Goal: Task Accomplishment & Management: Complete application form

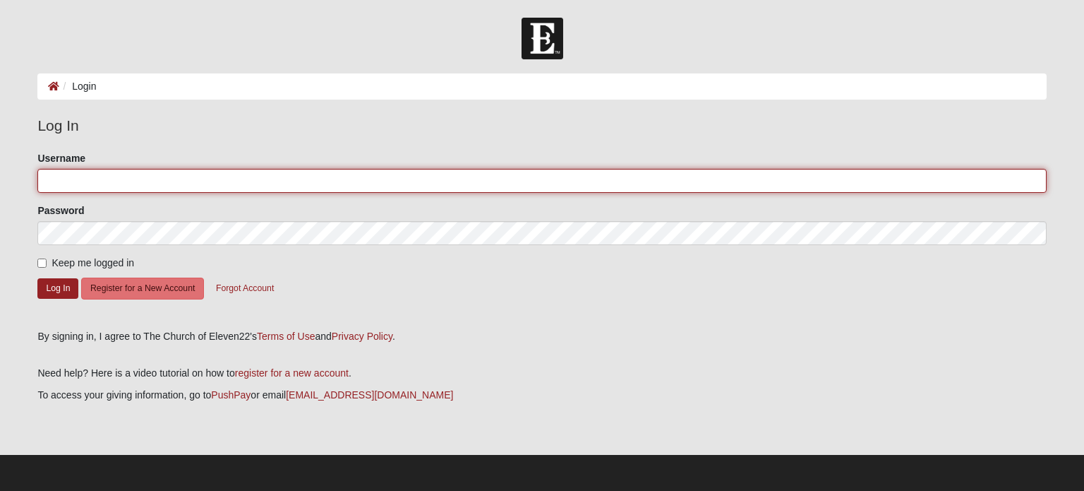
type input "[EMAIL_ADDRESS][DOMAIN_NAME]"
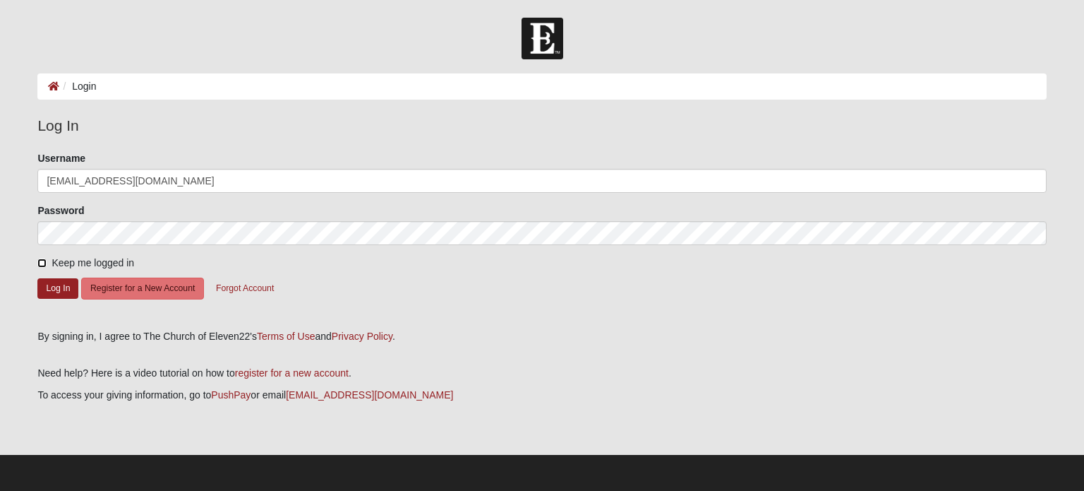
click at [44, 264] on input "Keep me logged in" at bounding box center [41, 262] width 9 height 9
checkbox input "true"
click at [59, 285] on button "Log In" at bounding box center [57, 288] width 41 height 20
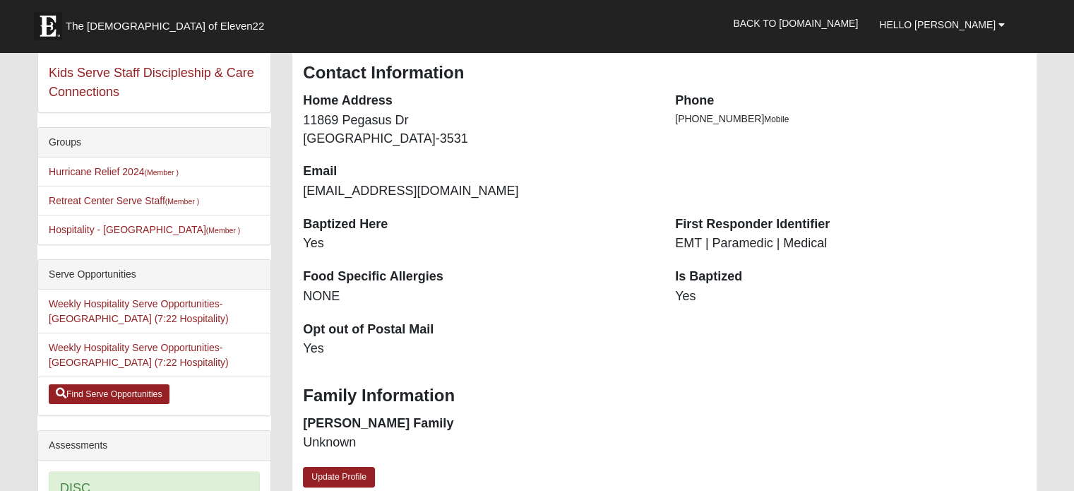
scroll to position [200, 0]
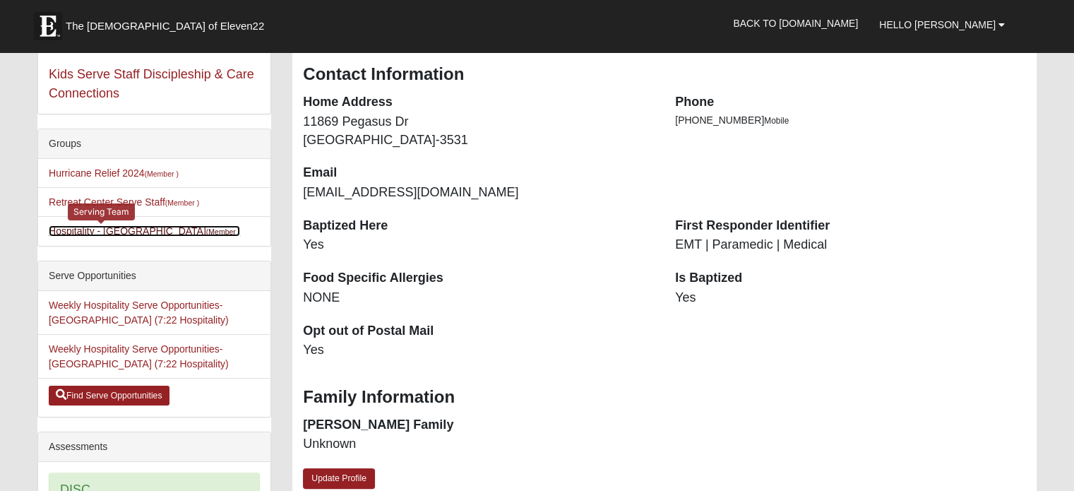
click at [106, 228] on link "Hospitality - SP (Member )" at bounding box center [144, 230] width 191 height 11
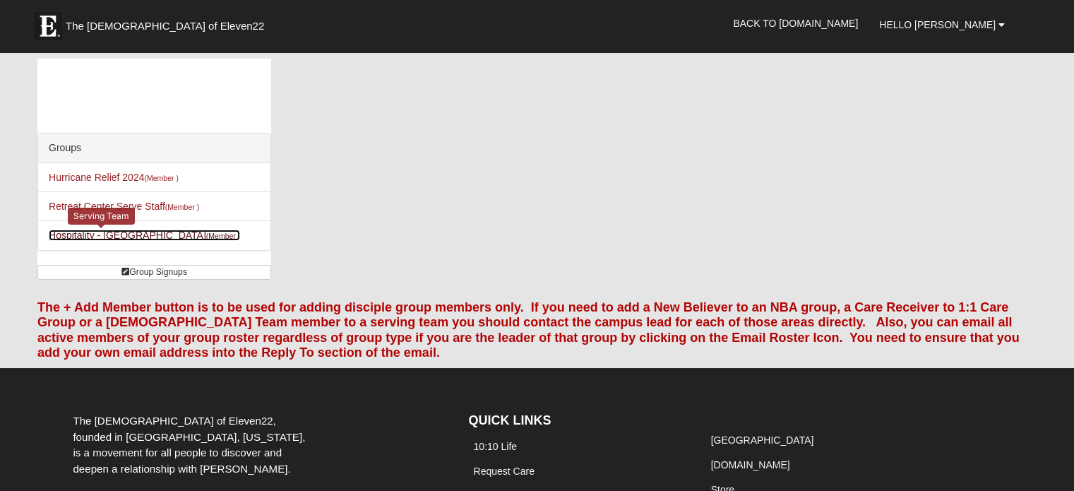
click at [82, 236] on link "Hospitality - SP (Member )" at bounding box center [144, 234] width 191 height 11
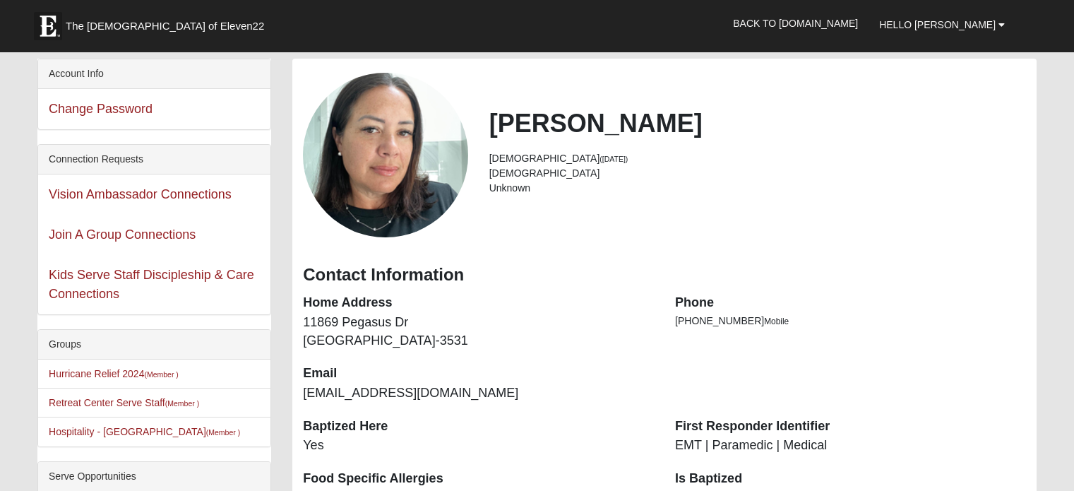
scroll to position [200, 0]
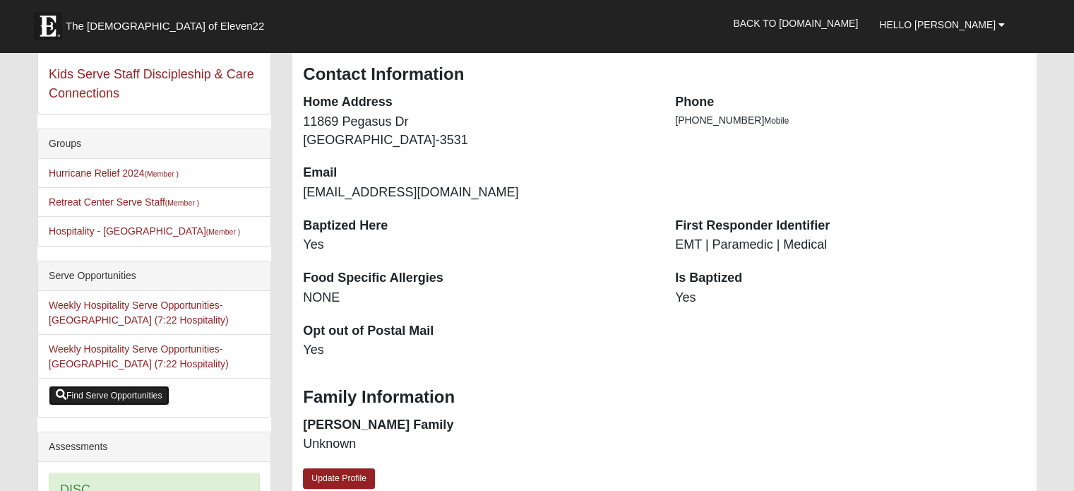
click at [90, 397] on link "Find Serve Opportunities" at bounding box center [109, 395] width 121 height 20
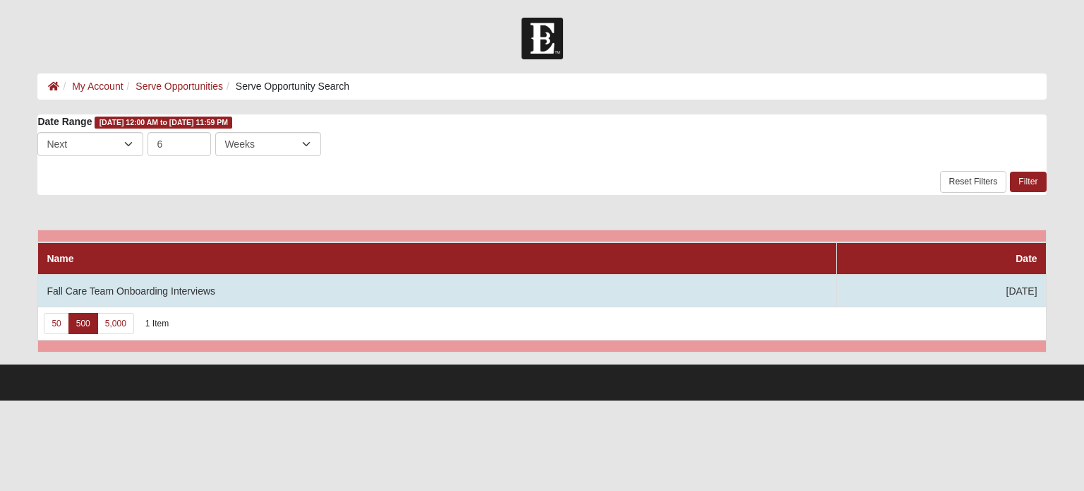
click at [198, 293] on td "Fall Care Team Onboarding Interviews" at bounding box center [437, 291] width 799 height 32
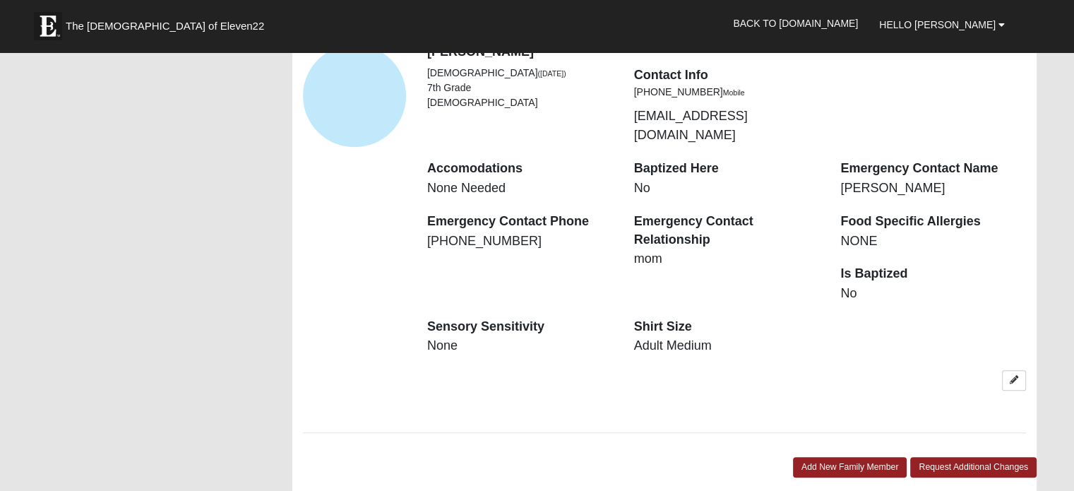
scroll to position [1269, 0]
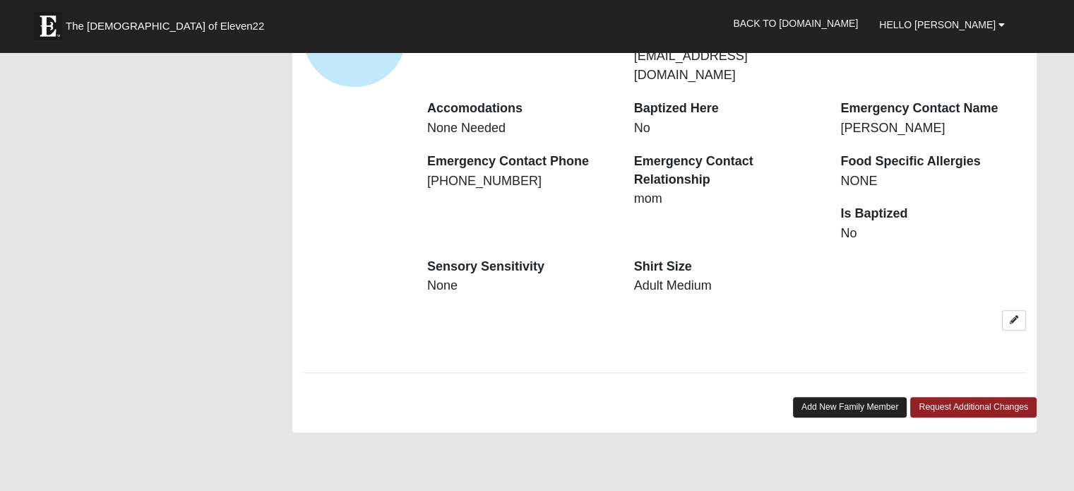
click at [828, 397] on link "Add New Family Member" at bounding box center [850, 407] width 114 height 20
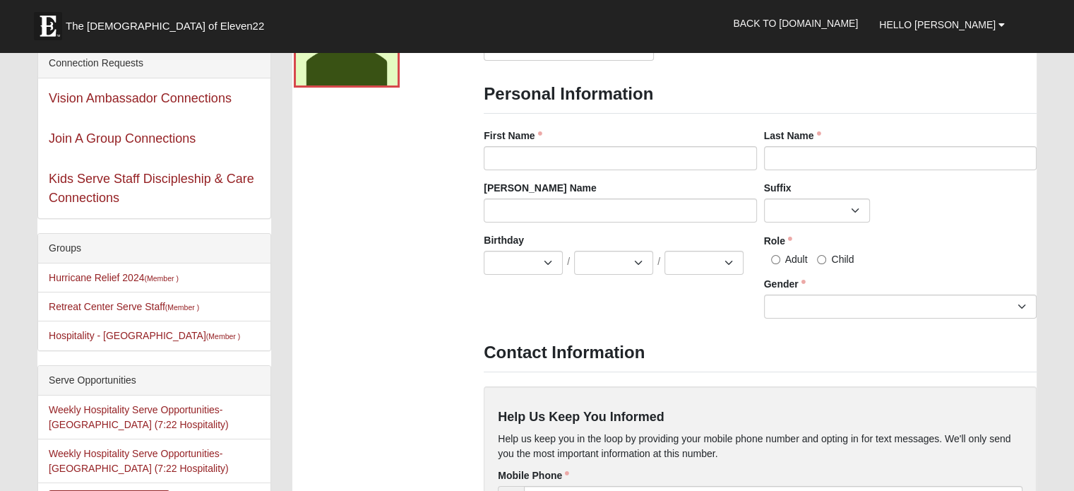
scroll to position [0, 0]
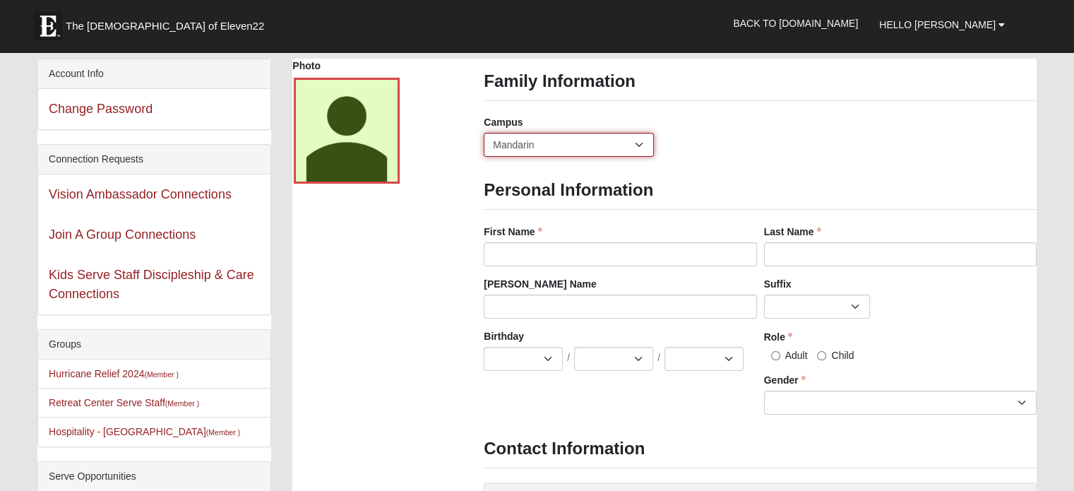
click at [556, 149] on select "Arlington Baymeadows Eleven22 Online [PERSON_NAME][GEOGRAPHIC_DATA] Jesup [GEOG…" at bounding box center [569, 145] width 170 height 24
select select "3"
click at [484, 133] on select "Arlington Baymeadows Eleven22 Online Fleming Island Jesup Mandarin North Jax Or…" at bounding box center [569, 145] width 170 height 24
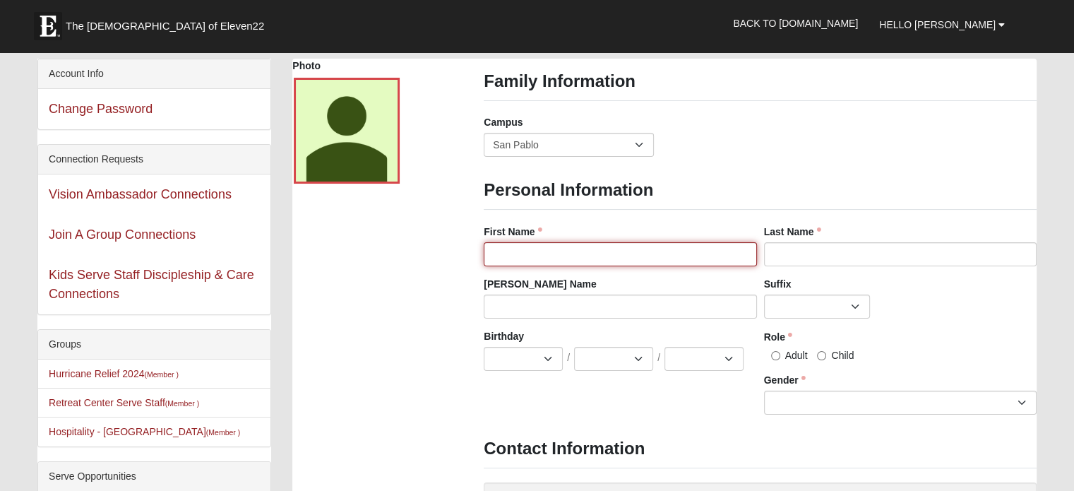
click at [502, 256] on input "First Name" at bounding box center [620, 254] width 272 height 24
type input "David"
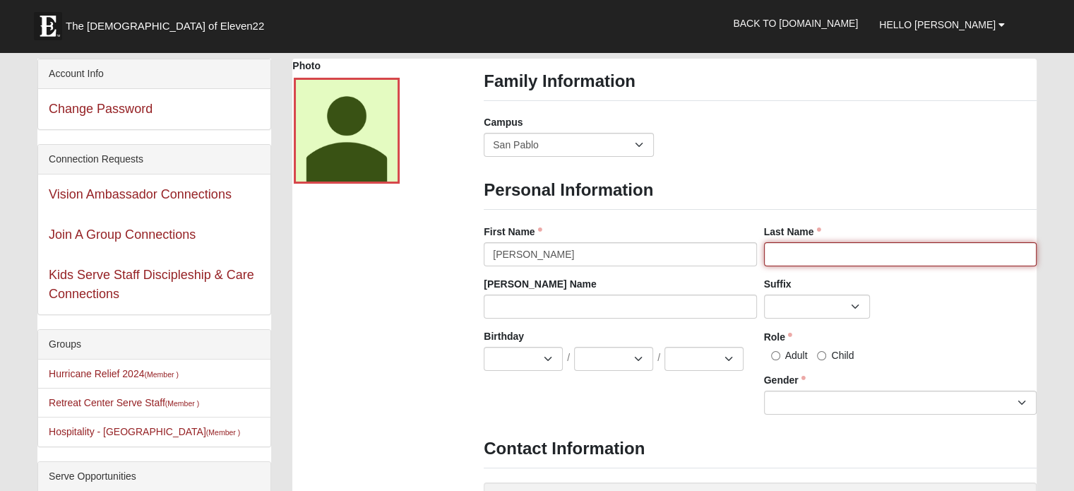
click at [794, 261] on input "Last Name" at bounding box center [900, 254] width 272 height 24
type input "Dortch"
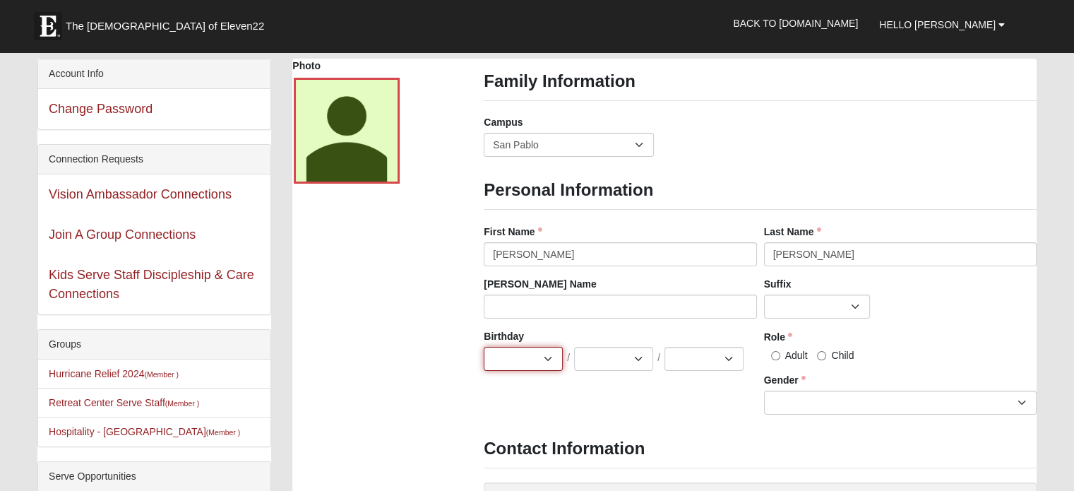
click at [549, 356] on select "Jan Feb Mar Apr May Jun Jul Aug Sep Oct Nov Dec" at bounding box center [523, 359] width 79 height 24
select select "3"
click at [484, 347] on select "Jan Feb Mar Apr May Jun Jul Aug Sep Oct Nov Dec" at bounding box center [523, 359] width 79 height 24
click at [608, 361] on select "1 2 3 4 5 6 7 8 9 10 11 12 13 14 15 16 17 18 19 20 21 22 23 24 25 26 27 28 29 3…" at bounding box center [613, 359] width 79 height 24
click at [574, 347] on select "1 2 3 4 5 6 7 8 9 10 11 12 13 14 15 16 17 18 19 20 21 22 23 24 25 26 27 28 29 3…" at bounding box center [613, 359] width 79 height 24
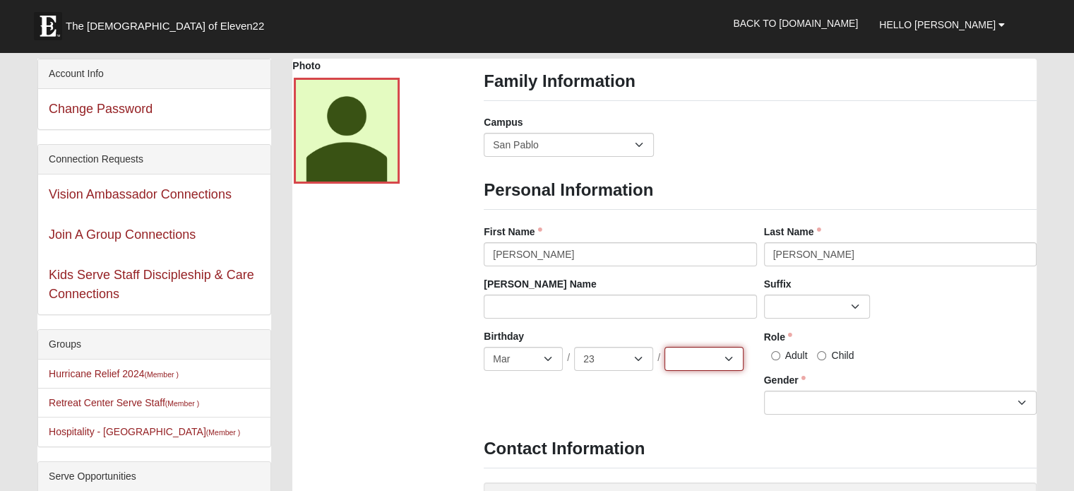
click at [675, 359] on select "2025 2024 2023 2022 2021 2020 2019 2018 2017 2016 2015 2014 2013 2012 2011 2010…" at bounding box center [703, 359] width 79 height 24
click at [634, 359] on select "1 2 3 4 5 6 7 8 9 10 11 12 13 14 15 16 17 18 19 20 21 22 23 24 25 26 27 28 29 3…" at bounding box center [613, 359] width 79 height 24
select select "30"
click at [574, 347] on select "1 2 3 4 5 6 7 8 9 10 11 12 13 14 15 16 17 18 19 20 21 22 23 24 25 26 27 28 29 3…" at bounding box center [613, 359] width 79 height 24
click at [681, 365] on select "2025 2024 2023 2022 2021 2020 2019 2018 2017 2016 2015 2014 2013 2012 2011 2010…" at bounding box center [703, 359] width 79 height 24
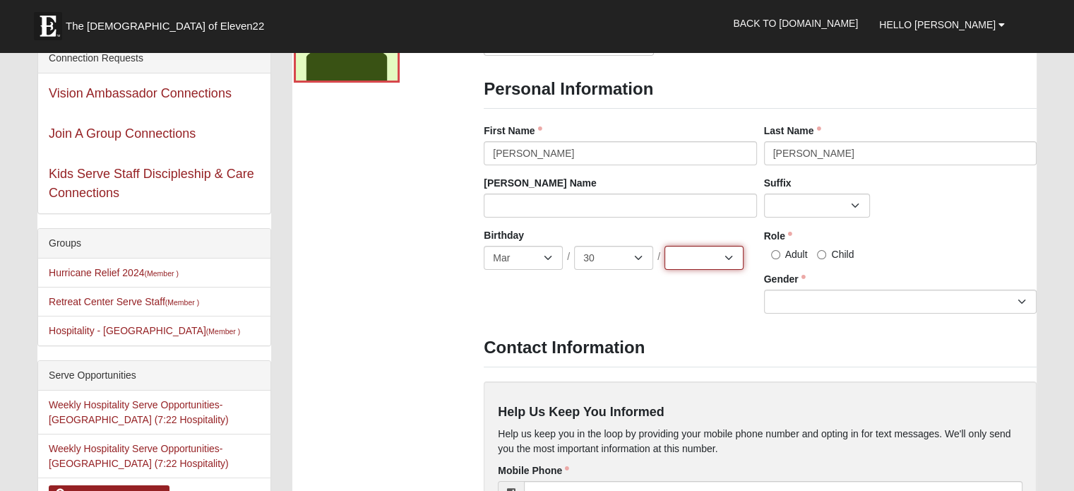
scroll to position [81, 0]
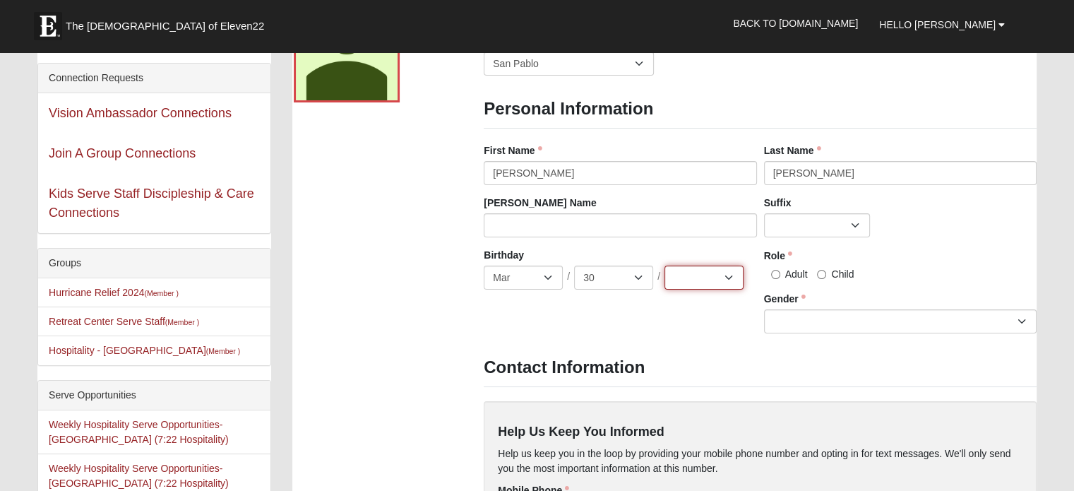
click at [697, 278] on select "2025 2024 2023 2022 2021 2020 2019 2018 2017 2016 2015 2014 2013 2012 2011 2010…" at bounding box center [703, 277] width 79 height 24
select select "1982"
click at [664, 265] on select "2025 2024 2023 2022 2021 2020 2019 2018 2017 2016 2015 2014 2013 2012 2011 2010…" at bounding box center [703, 277] width 79 height 24
click at [774, 272] on input "Adult" at bounding box center [775, 274] width 9 height 9
radio input "true"
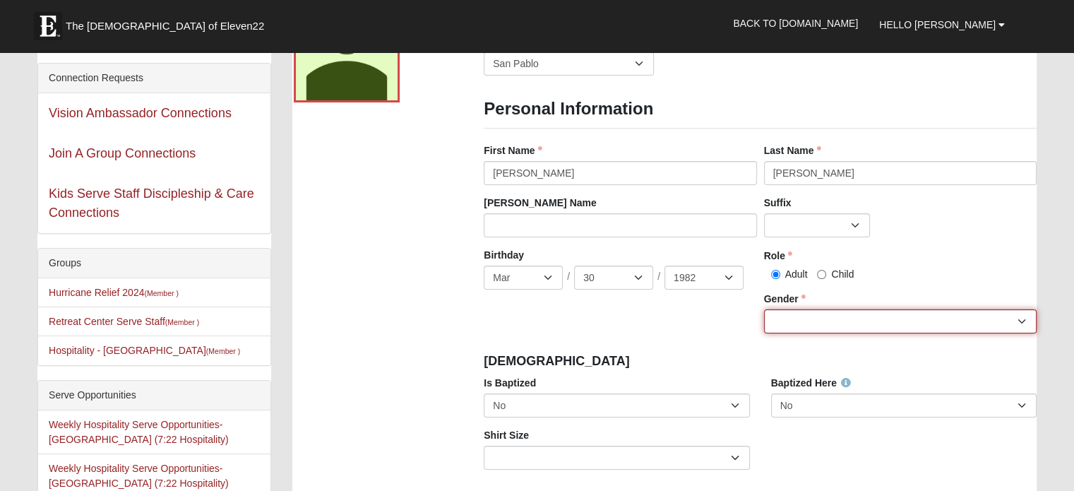
click at [793, 313] on select "Male Female" at bounding box center [900, 321] width 272 height 24
select select "[DEMOGRAPHIC_DATA]"
click at [764, 309] on select "Male Female" at bounding box center [900, 321] width 272 height 24
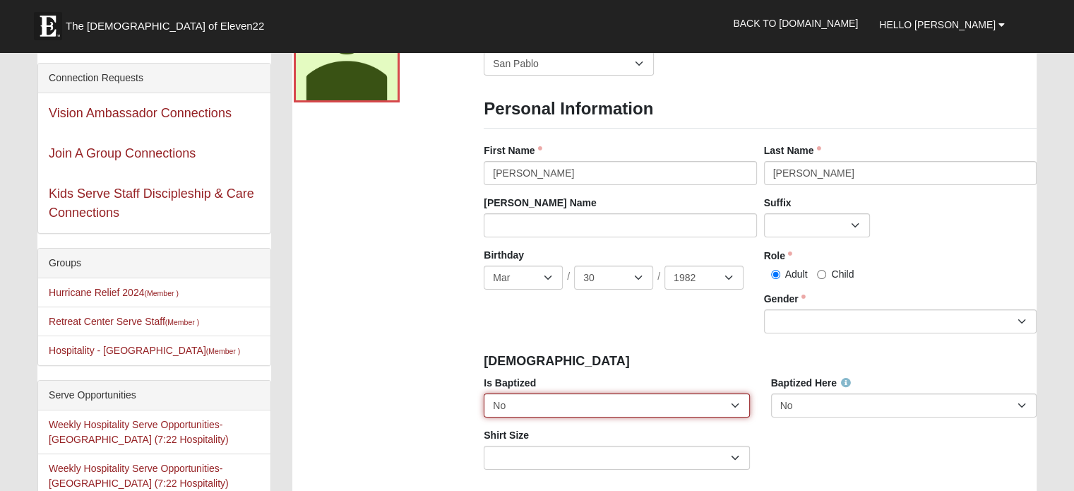
click at [557, 395] on select "No Yes" at bounding box center [616, 405] width 265 height 24
select select "True"
click at [484, 393] on select "No Yes" at bounding box center [616, 405] width 265 height 24
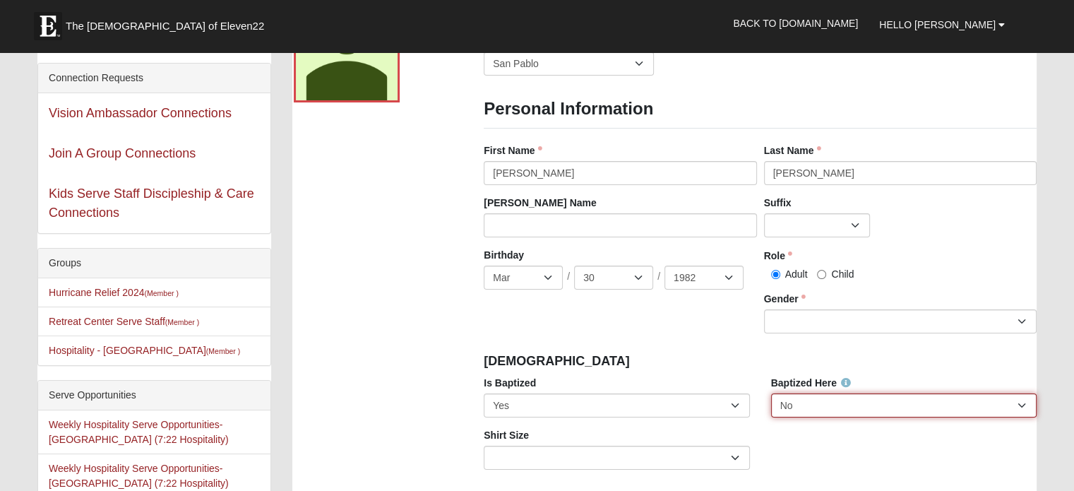
click at [797, 409] on select "No Yes" at bounding box center [903, 405] width 265 height 24
select select "True"
click at [771, 393] on select "No Yes" at bounding box center [903, 405] width 265 height 24
click at [708, 361] on h4 "Baptism" at bounding box center [760, 362] width 553 height 16
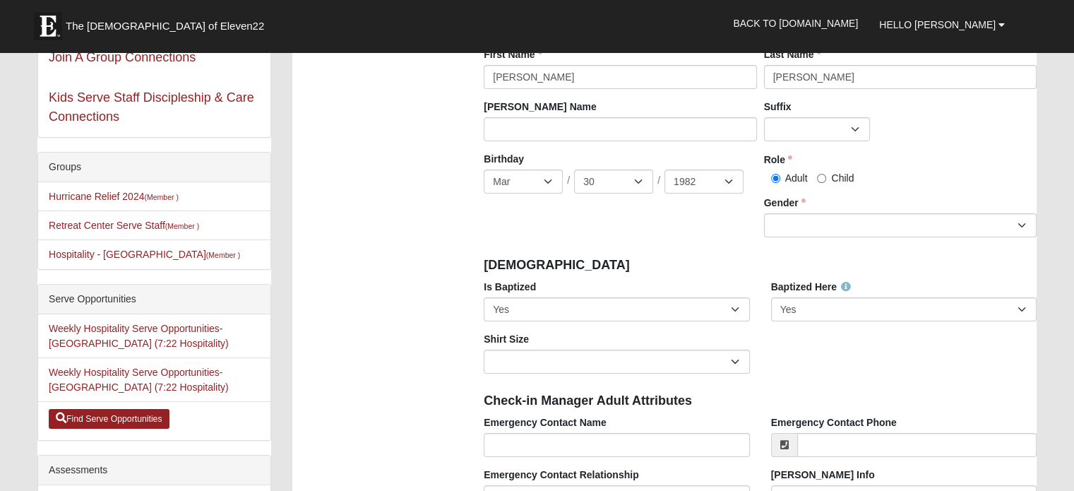
scroll to position [178, 0]
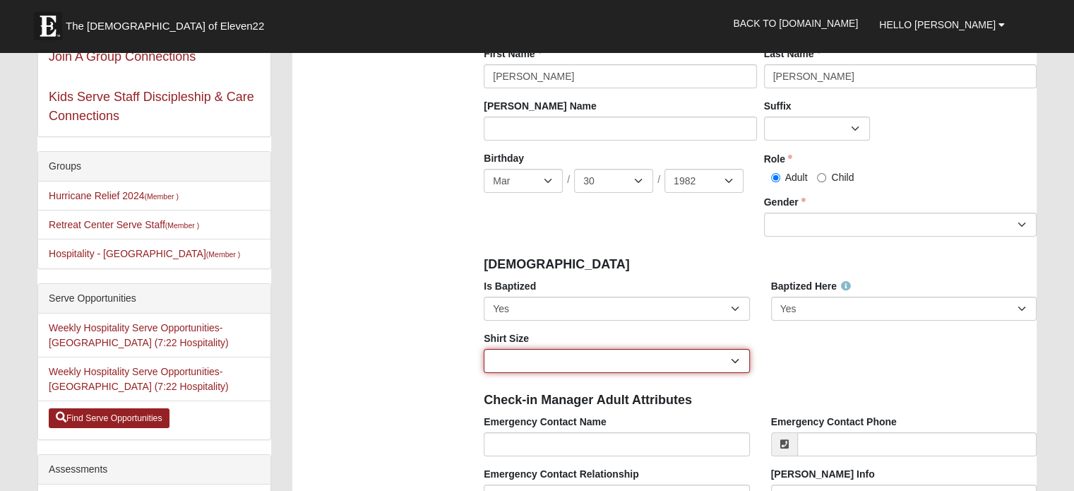
click at [511, 359] on select "Adult Small Adult Medium Adult Large Adult XL Adult XXL Adult 3XL Adult 4XL You…" at bounding box center [616, 361] width 265 height 24
select select "Adult Large"
click at [484, 349] on select "Adult Small Adult Medium Adult Large Adult XL Adult XXL Adult 3XL Adult 4XL You…" at bounding box center [616, 361] width 265 height 24
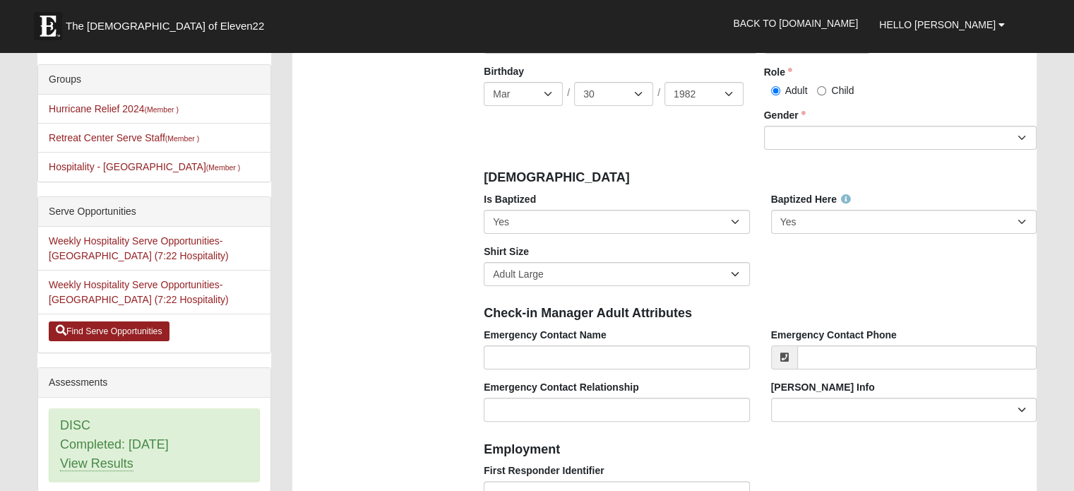
scroll to position [366, 0]
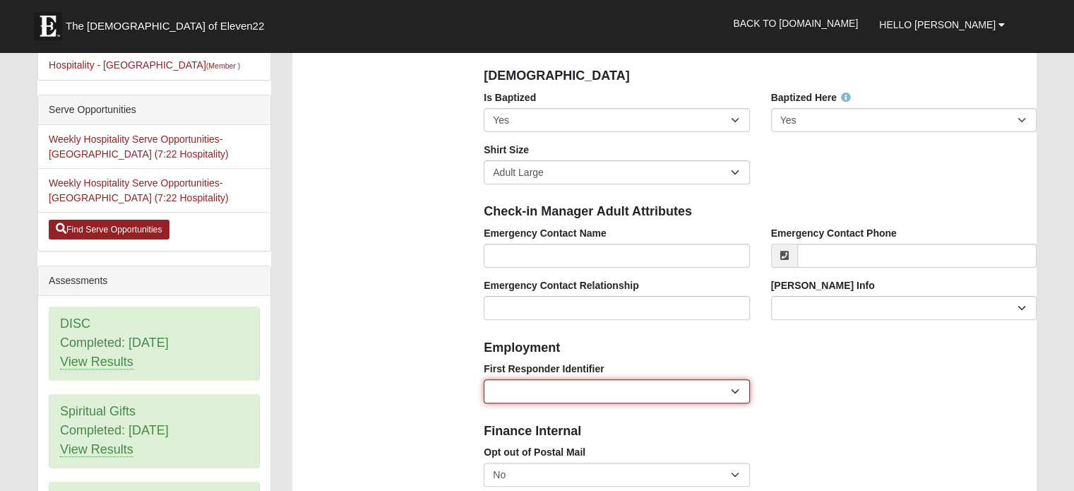
click at [509, 394] on select "EMT | Paramedic | Medical Firefighter | Fire Department Police Officer | Sherif…" at bounding box center [616, 391] width 265 height 24
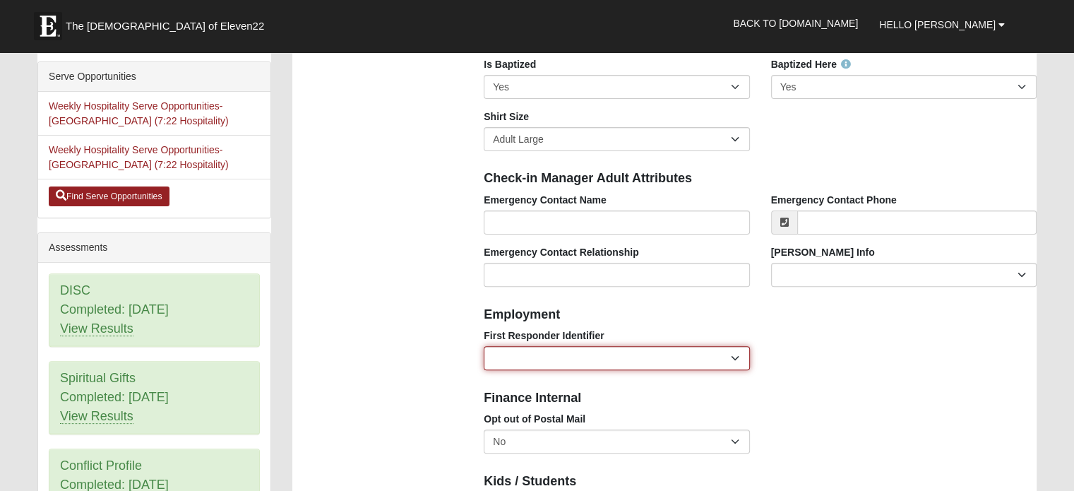
scroll to position [403, 0]
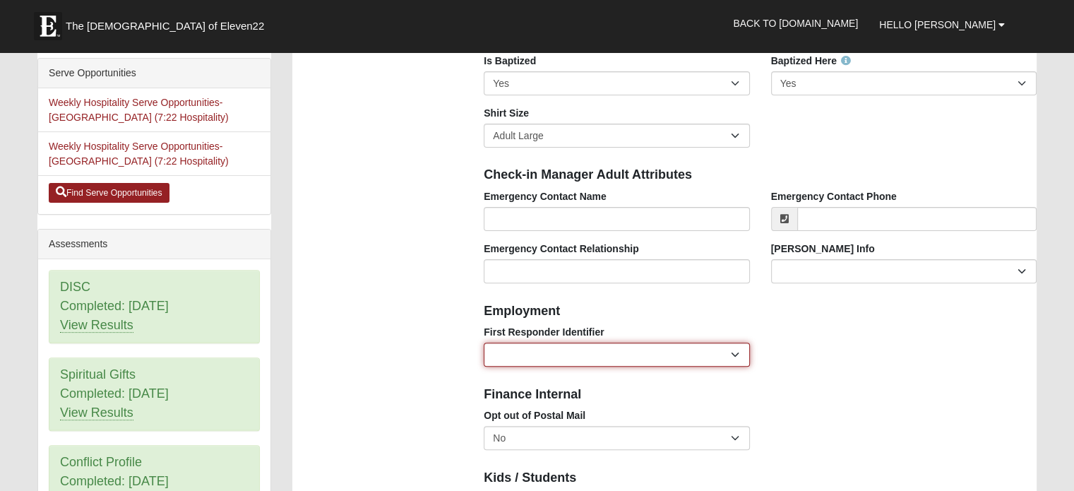
click at [510, 359] on select "EMT | Paramedic | Medical Firefighter | Fire Department Police Officer | Sherif…" at bounding box center [616, 354] width 265 height 24
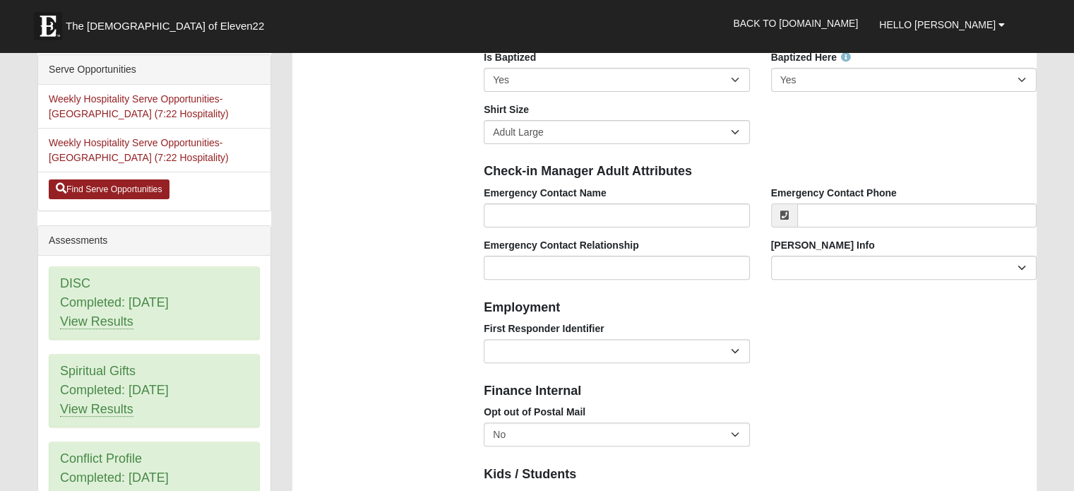
click at [446, 381] on div "Photo Family Information Campus Arlington Baymeadows Eleven22 Online Fleming Is…" at bounding box center [664, 491] width 765 height 1678
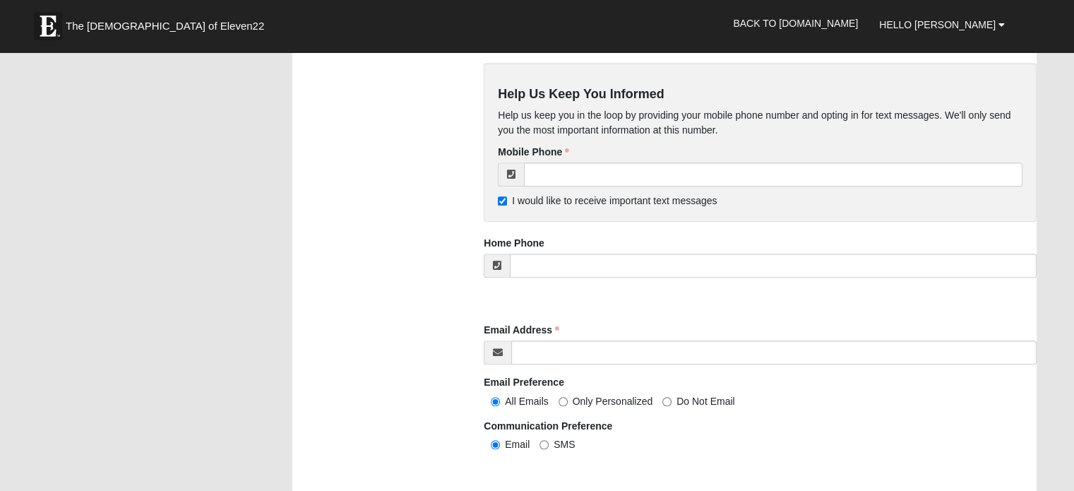
scroll to position [1205, 0]
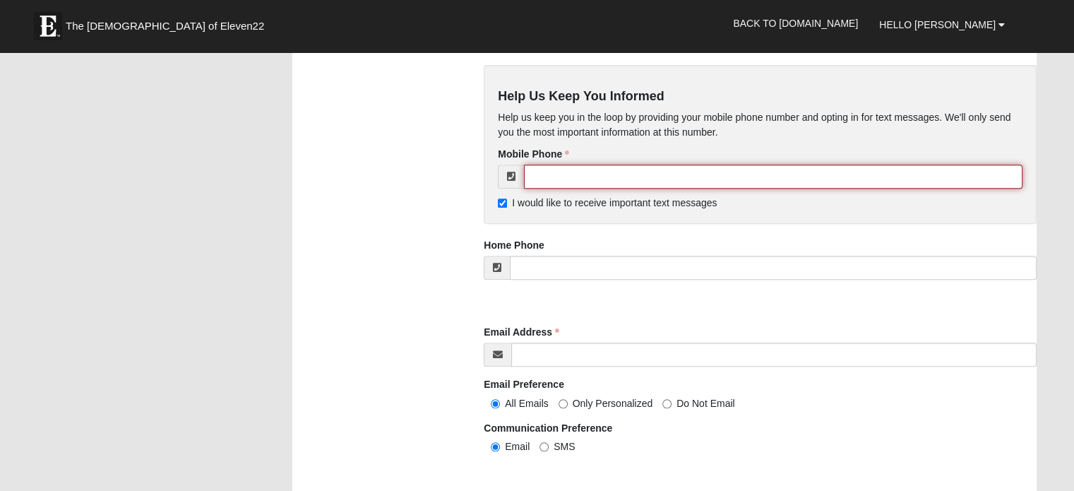
click at [555, 179] on input "tel" at bounding box center [773, 176] width 498 height 24
type input "[PHONE_NUMBER]"
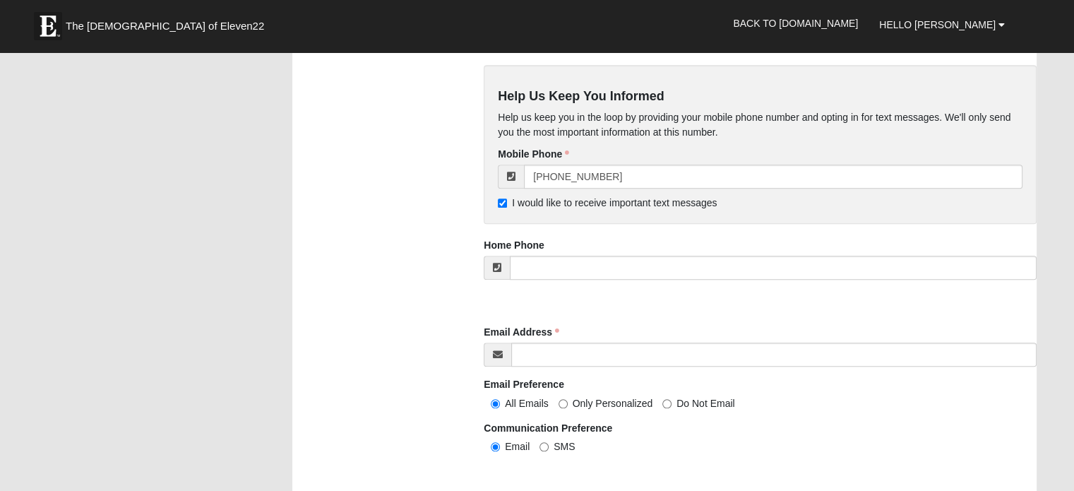
type input "[PERSON_NAME]"
type input "9048887332"
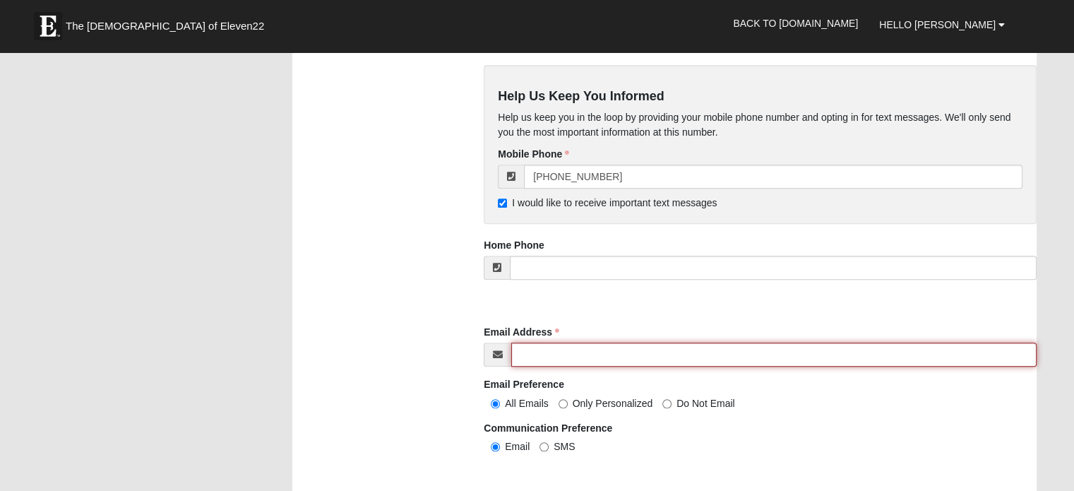
type input "[EMAIL_ADDRESS][DOMAIN_NAME]"
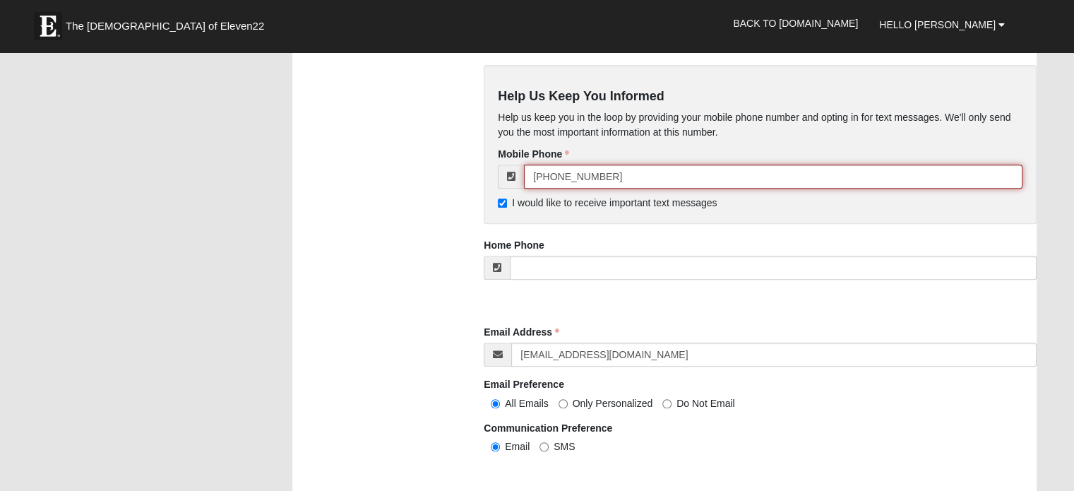
type input "[PHONE_NUMBER]"
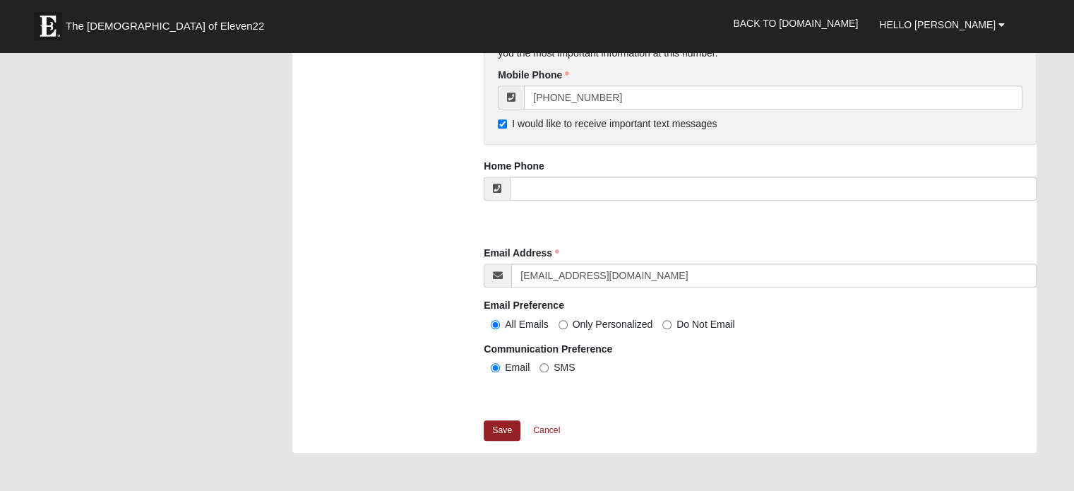
scroll to position [1283, 0]
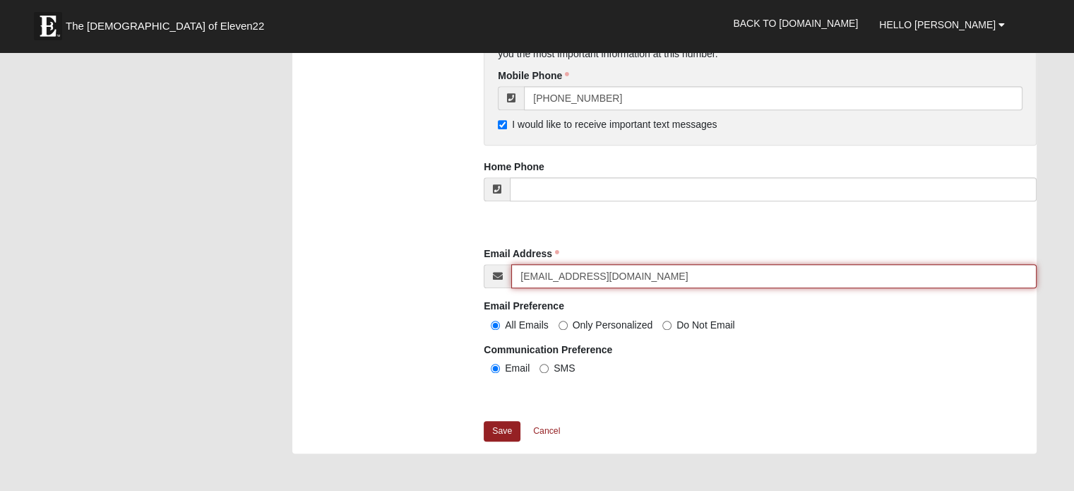
click at [642, 279] on input "[EMAIL_ADDRESS][DOMAIN_NAME]" at bounding box center [773, 276] width 525 height 24
type input "f"
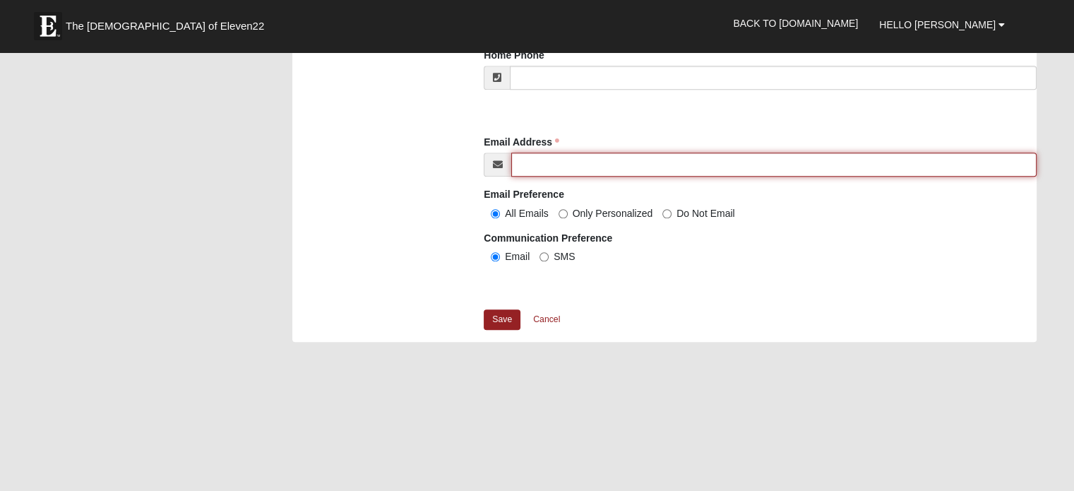
scroll to position [1395, 0]
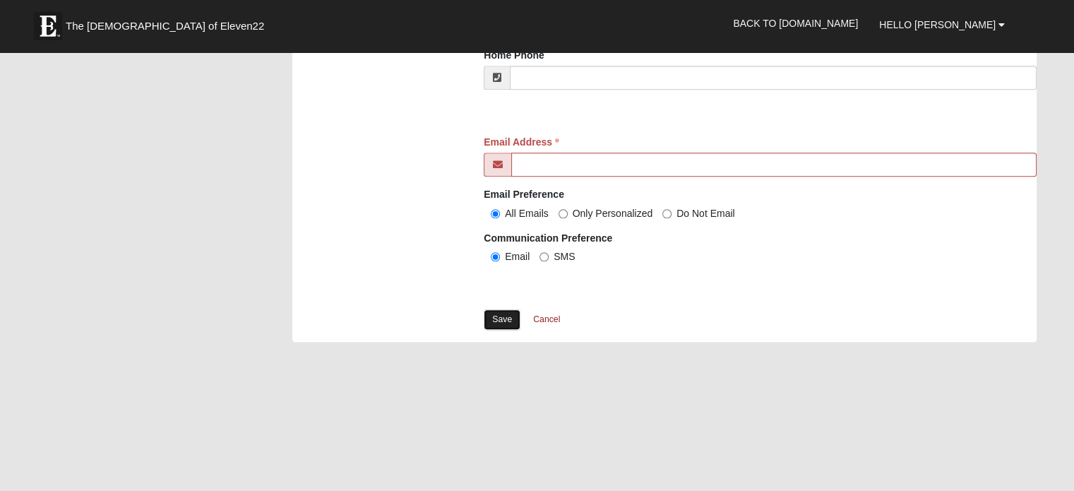
click at [488, 325] on link "Save" at bounding box center [502, 319] width 37 height 20
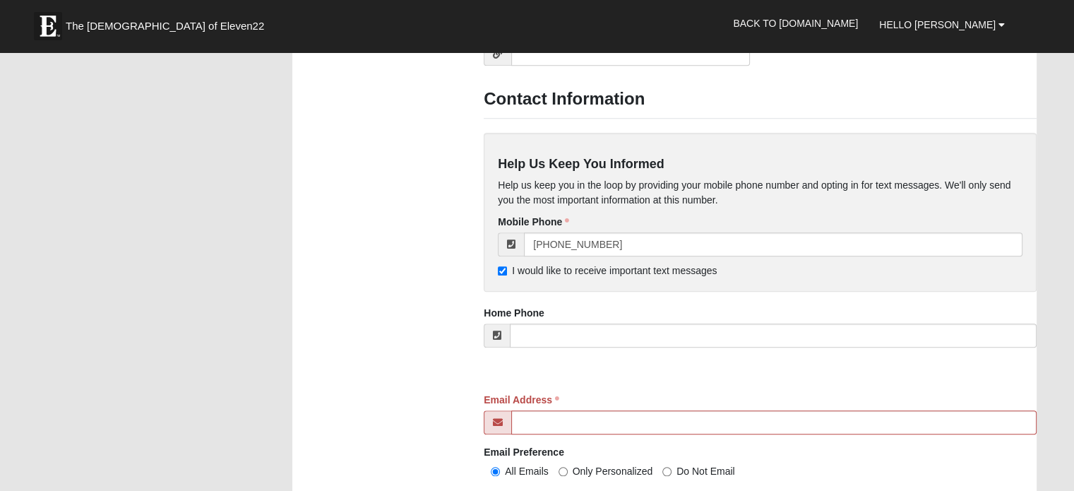
scroll to position [1268, 0]
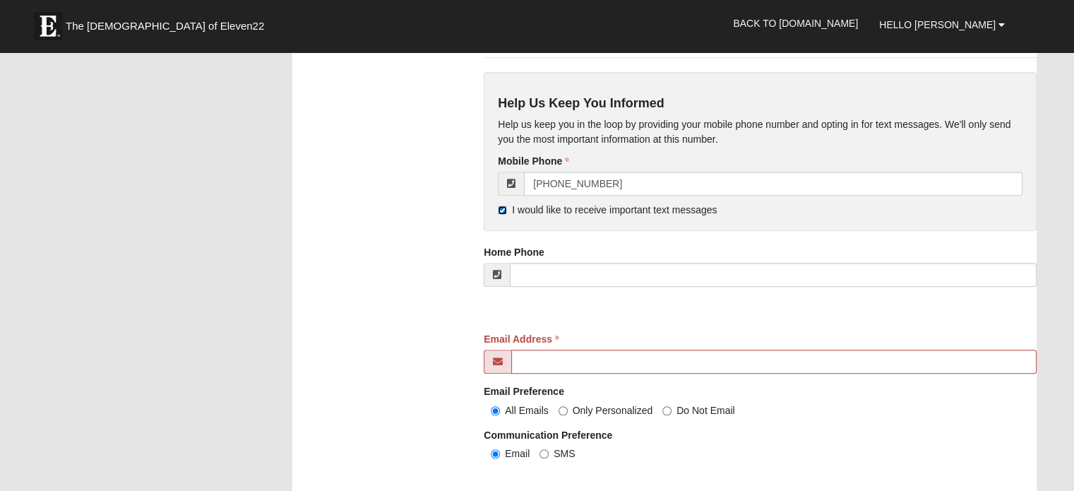
click at [498, 208] on input "I would like to receive important text messages" at bounding box center [502, 209] width 9 height 9
checkbox input "false"
click at [524, 356] on input "Email Address" at bounding box center [773, 361] width 525 height 24
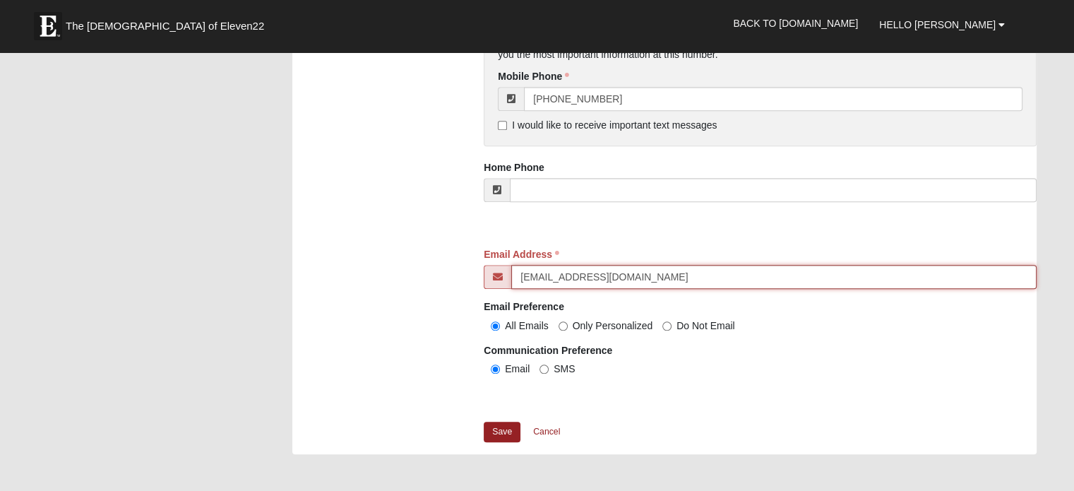
scroll to position [1353, 0]
type input "[EMAIL_ADDRESS][DOMAIN_NAME]"
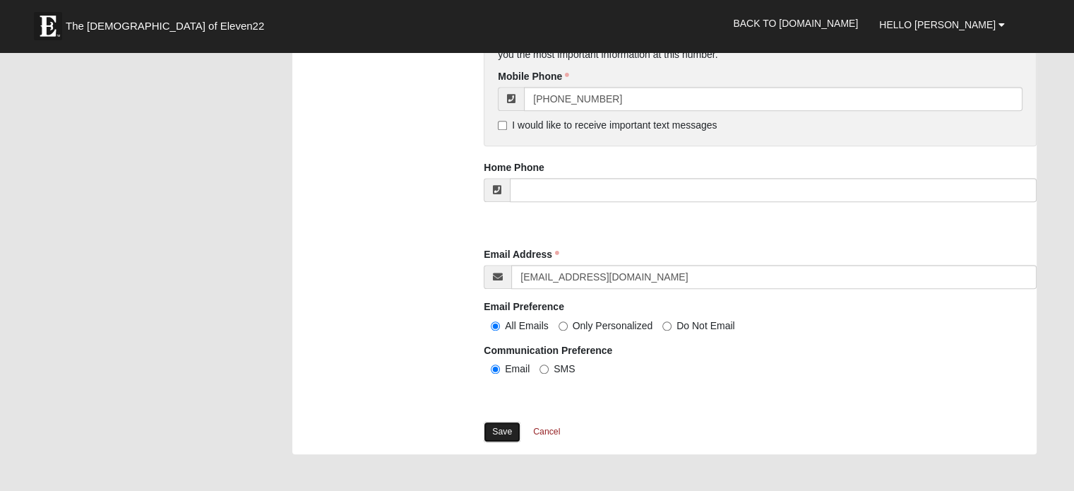
click at [497, 431] on link "Save" at bounding box center [502, 431] width 37 height 20
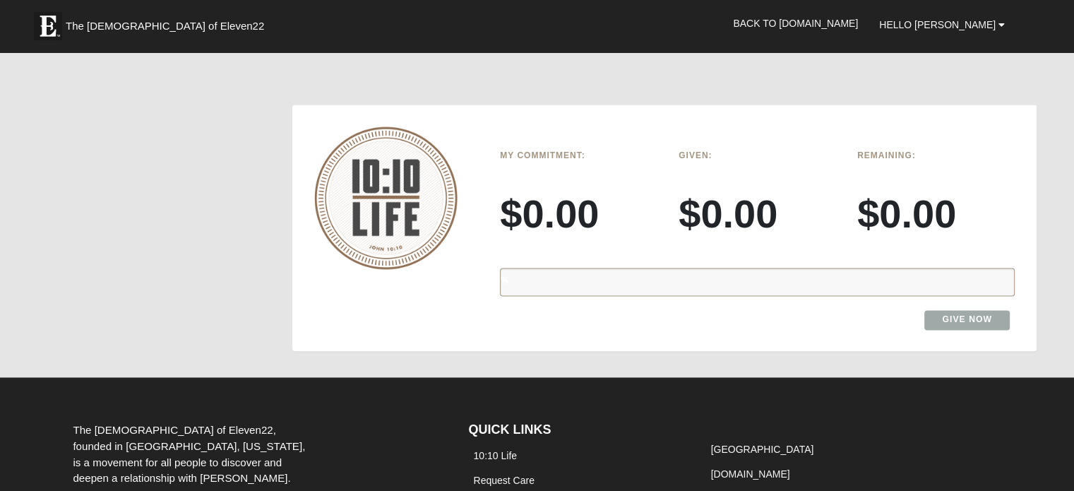
scroll to position [2119, 0]
